Goal: Task Accomplishment & Management: Use online tool/utility

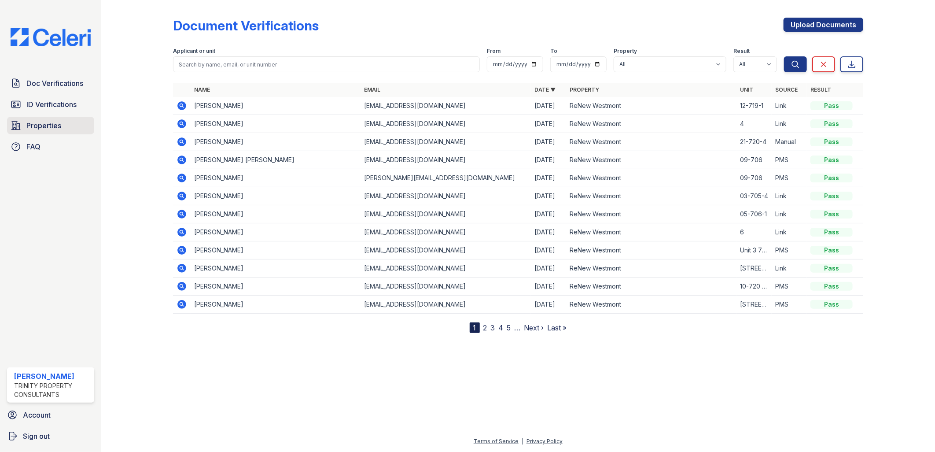
click at [42, 123] on span "Properties" at bounding box center [43, 125] width 35 height 11
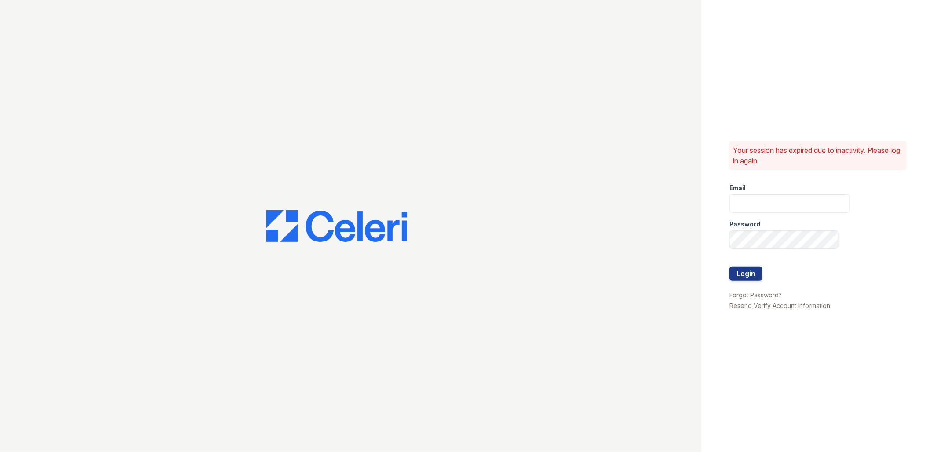
type input "tdeltoro@trinity-pm.com"
click at [746, 271] on button "Login" at bounding box center [746, 273] width 33 height 14
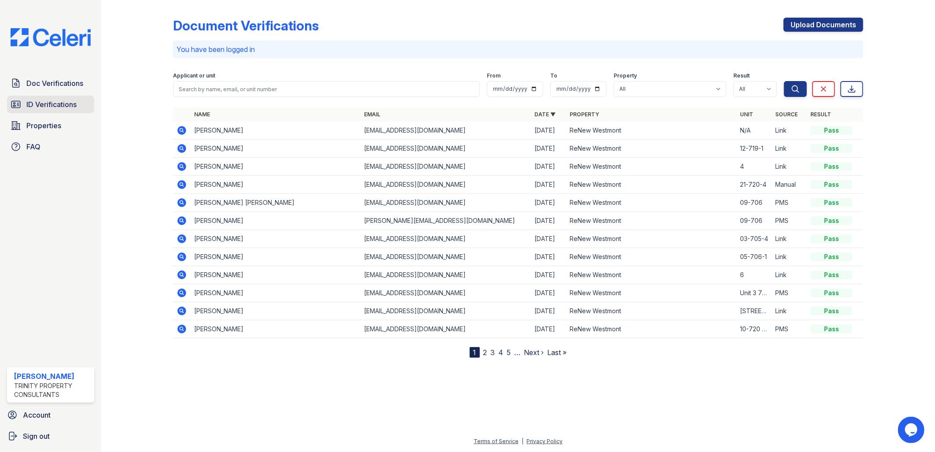
click at [48, 102] on span "ID Verifications" at bounding box center [51, 104] width 50 height 11
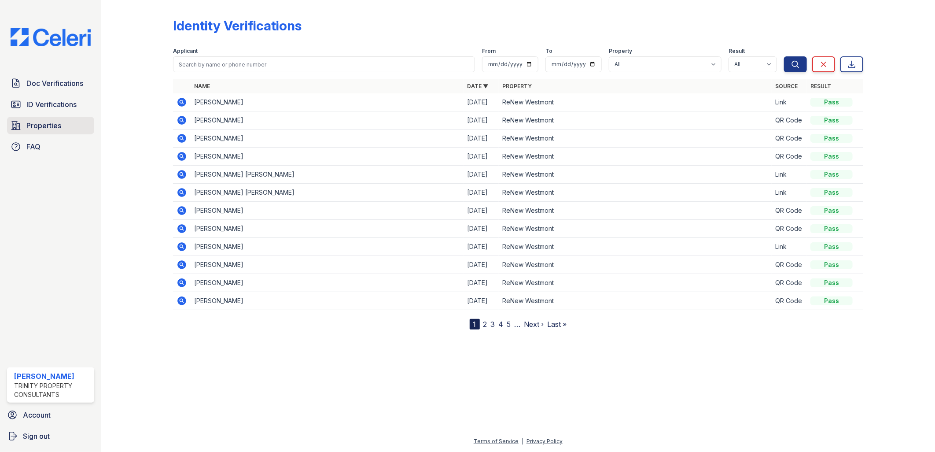
click at [53, 127] on span "Properties" at bounding box center [43, 125] width 35 height 11
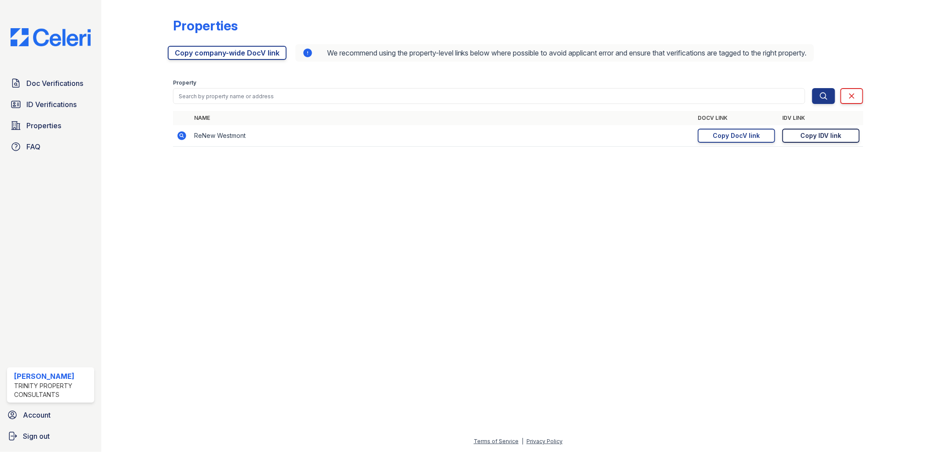
click at [832, 137] on div "Copy IDV link" at bounding box center [821, 135] width 41 height 9
